Goal: Transaction & Acquisition: Obtain resource

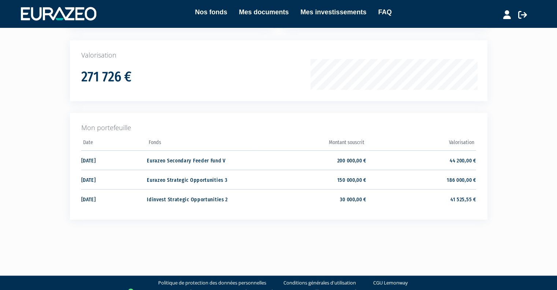
scroll to position [104, 0]
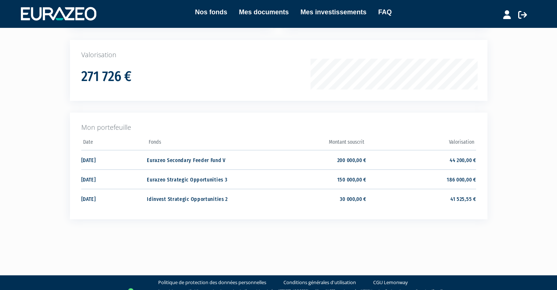
click at [237, 159] on td "Eurazeo Secondary Feeder Fund V" at bounding box center [202, 159] width 110 height 19
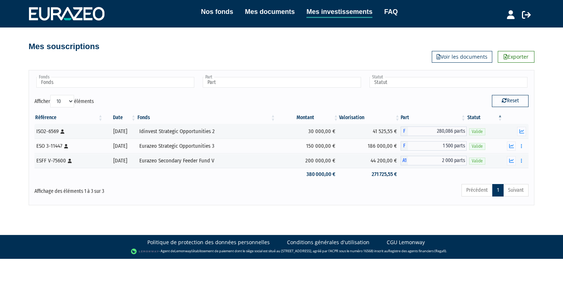
click at [522, 160] on icon "button" at bounding box center [520, 160] width 1 height 5
click at [501, 172] on link "Documents" at bounding box center [501, 174] width 46 height 12
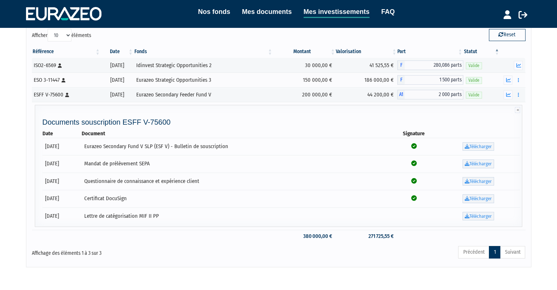
scroll to position [75, 0]
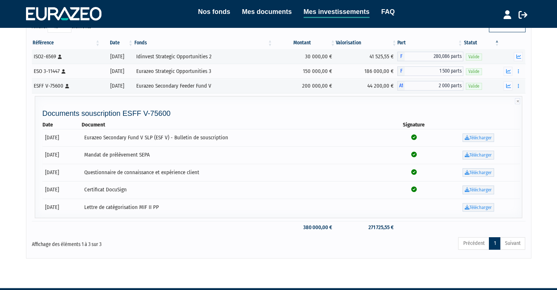
click at [483, 138] on link "Télécharger" at bounding box center [478, 137] width 31 height 9
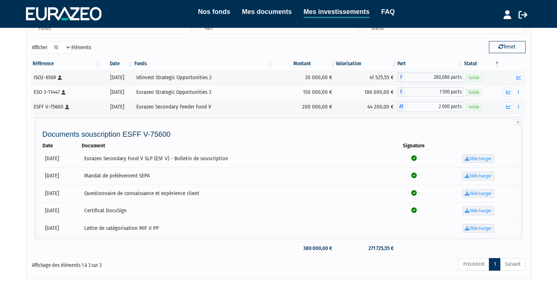
scroll to position [53, 0]
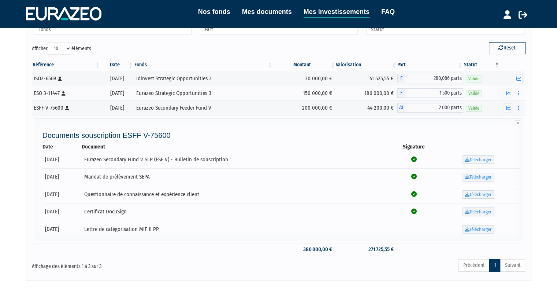
click at [529, 196] on div "Référence Date Fonds Montant Valorisation Part Statut ISO2-6569 [Français] Pers…" at bounding box center [278, 156] width 505 height 201
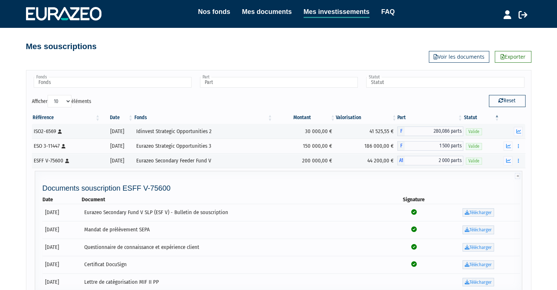
scroll to position [94, 0]
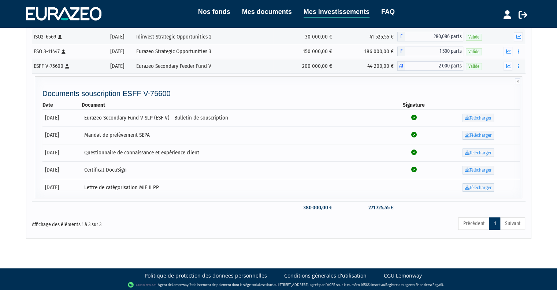
click at [480, 134] on link "Télécharger" at bounding box center [478, 135] width 31 height 9
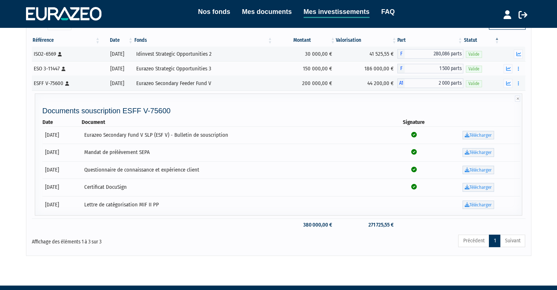
scroll to position [77, 0]
